Goal: Information Seeking & Learning: Compare options

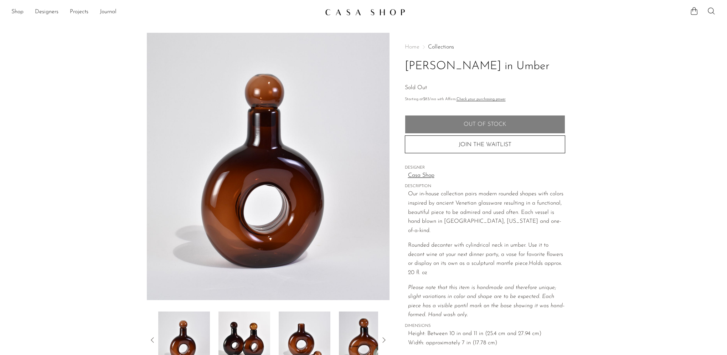
click at [440, 44] on link "Collections" at bounding box center [441, 47] width 26 height 6
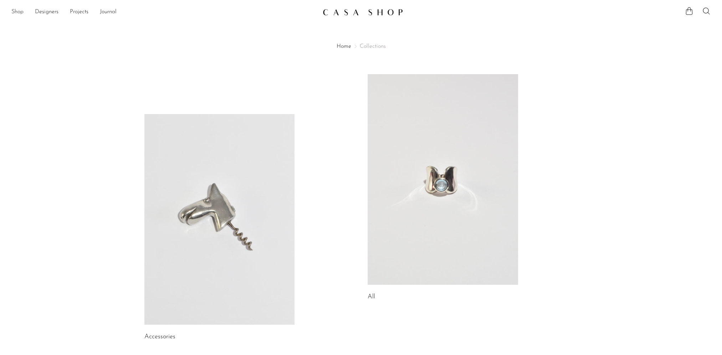
click at [15, 12] on link "Shop" at bounding box center [17, 11] width 12 height 9
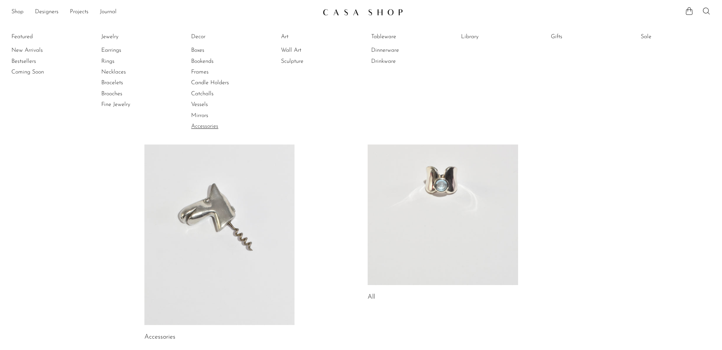
click at [205, 125] on link "Accessories" at bounding box center [217, 126] width 53 height 8
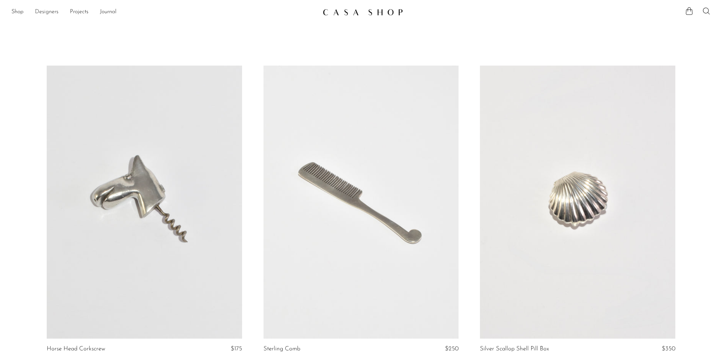
click at [54, 12] on link "Designers" at bounding box center [47, 11] width 24 height 9
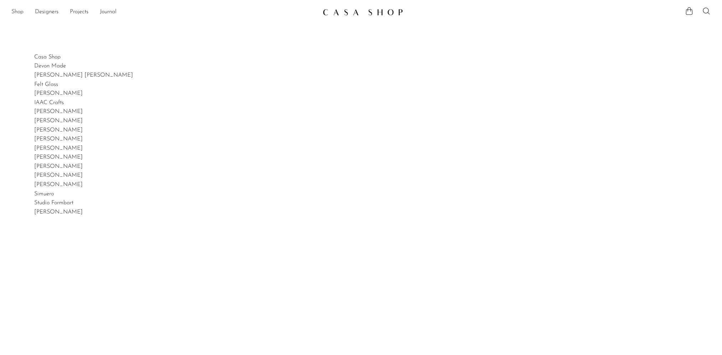
click at [15, 11] on link "Shop" at bounding box center [17, 11] width 12 height 9
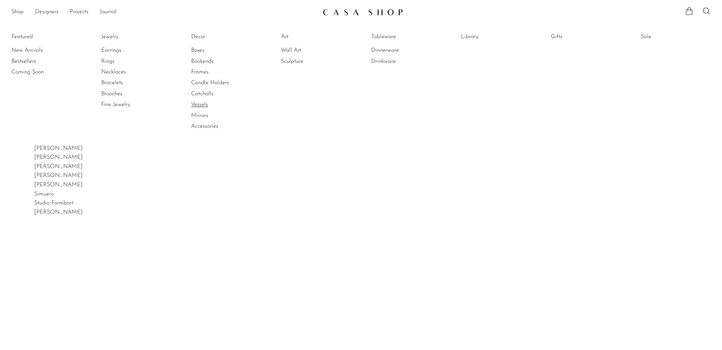
click at [196, 108] on link "Vessels" at bounding box center [217, 105] width 53 height 8
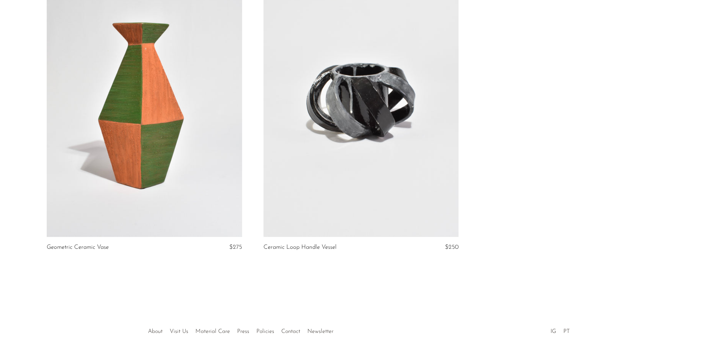
scroll to position [2562, 0]
